Goal: Task Accomplishment & Management: Manage account settings

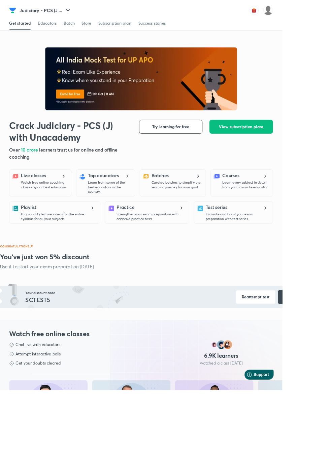
click at [316, 14] on img at bounding box center [313, 11] width 11 height 11
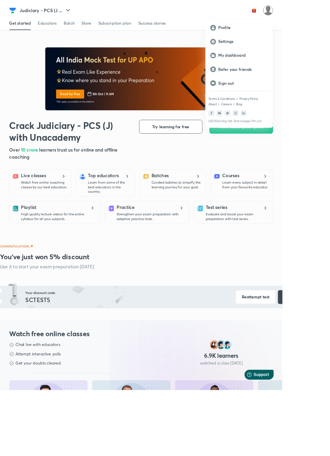
click at [286, 67] on p "My dashboard" at bounding box center [285, 65] width 58 height 6
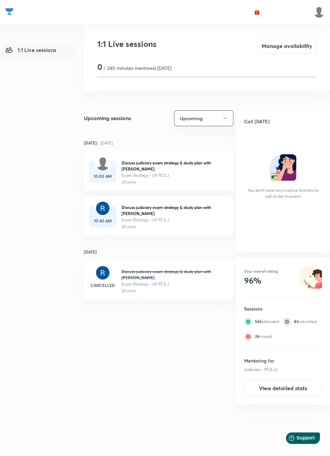
click at [106, 173] on h6 "10:00 AM" at bounding box center [102, 176] width 27 height 6
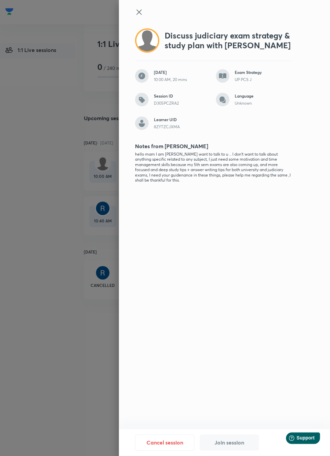
click at [141, 12] on icon at bounding box center [139, 12] width 8 height 8
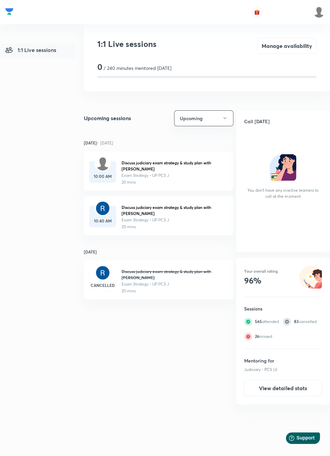
click at [288, 49] on button "Manage availability" at bounding box center [287, 46] width 59 height 16
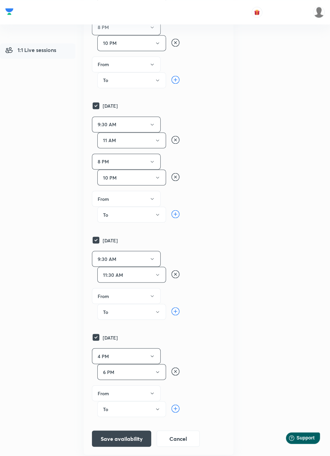
scroll to position [542, 0]
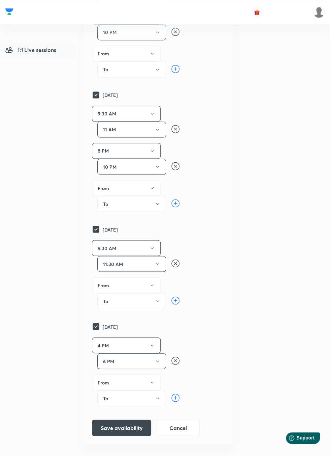
click at [132, 424] on button "Save availability" at bounding box center [121, 427] width 59 height 16
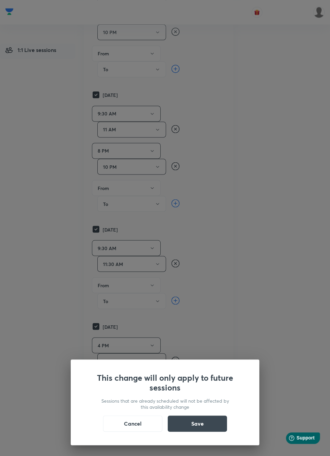
click at [209, 431] on button "Save" at bounding box center [197, 423] width 59 height 16
